Goal: Information Seeking & Learning: Learn about a topic

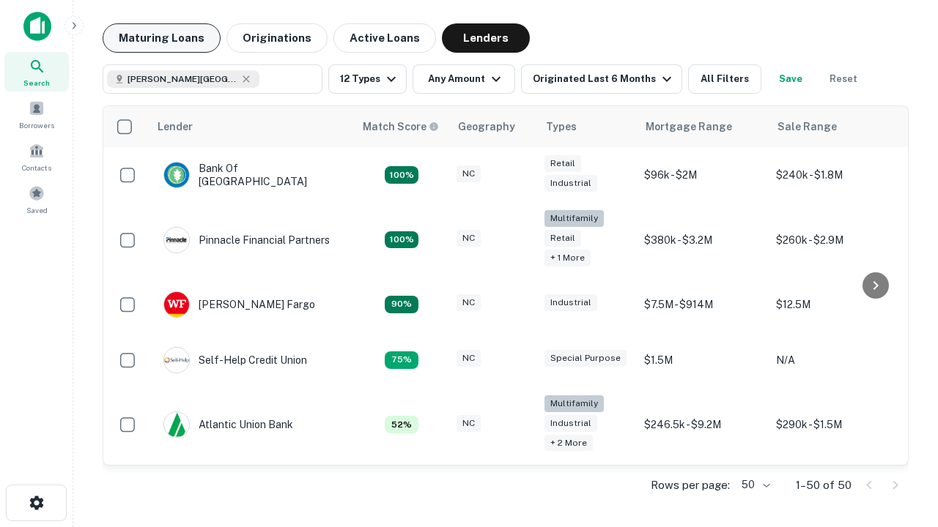
click at [161, 38] on button "Maturing Loans" at bounding box center [162, 37] width 118 height 29
